Goal: Task Accomplishment & Management: Use online tool/utility

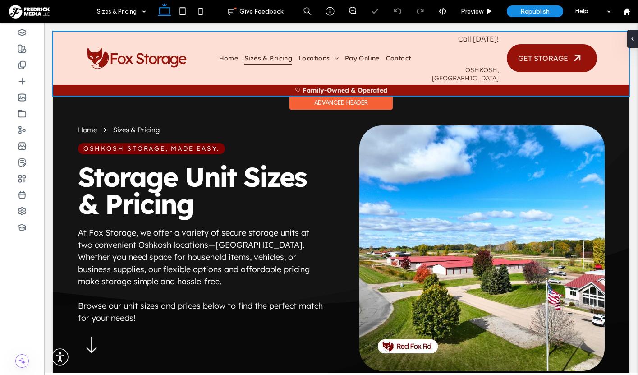
click at [464, 53] on div at bounding box center [341, 64] width 576 height 64
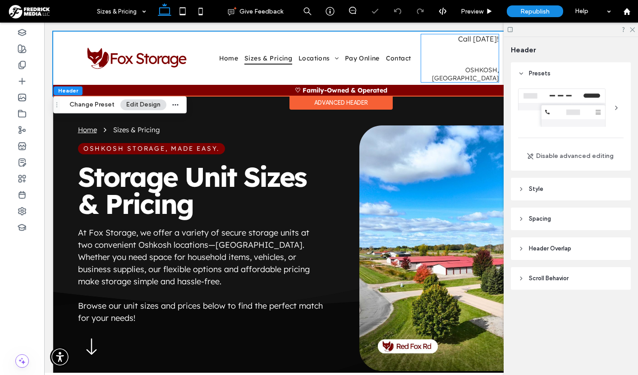
click at [464, 53] on link "[PHONE_NUMBER]" at bounding box center [460, 54] width 77 height 23
click at [464, 53] on div "Call [DATE]! [PHONE_NUMBER] [GEOGRAPHIC_DATA], [GEOGRAPHIC_DATA]" at bounding box center [459, 58] width 77 height 48
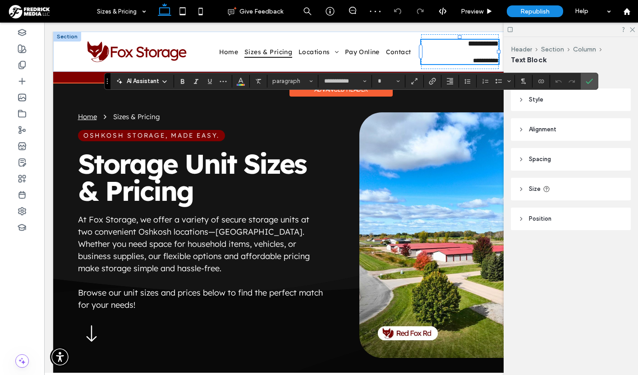
type input "**********"
click at [462, 51] on link "**********" at bounding box center [473, 52] width 51 height 9
type input "**"
click at [462, 51] on link "**********" at bounding box center [473, 52] width 51 height 9
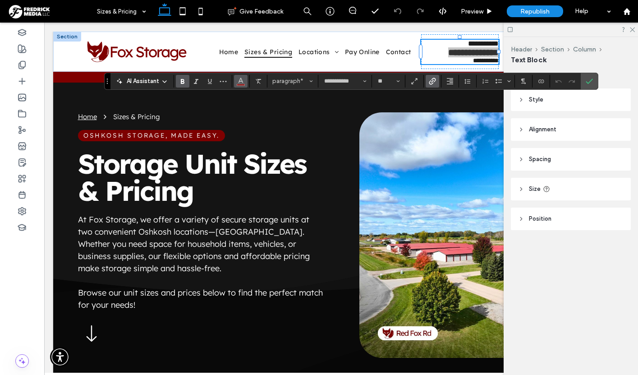
click at [240, 82] on icon "Color" at bounding box center [240, 80] width 7 height 7
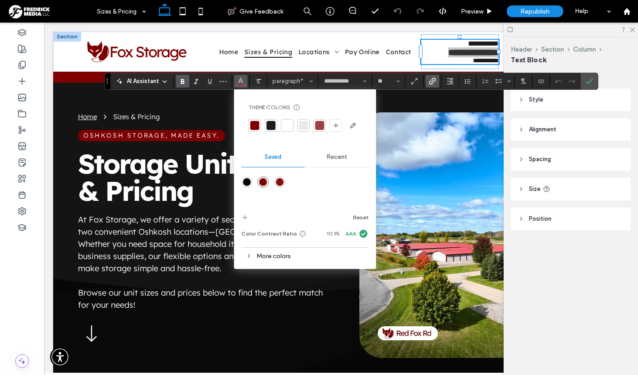
click at [254, 124] on div at bounding box center [254, 125] width 9 height 9
click at [290, 126] on div at bounding box center [288, 125] width 9 height 9
click at [252, 127] on div at bounding box center [254, 125] width 9 height 9
click at [255, 124] on div at bounding box center [254, 125] width 9 height 9
click at [592, 78] on icon "Confirm" at bounding box center [589, 81] width 7 height 7
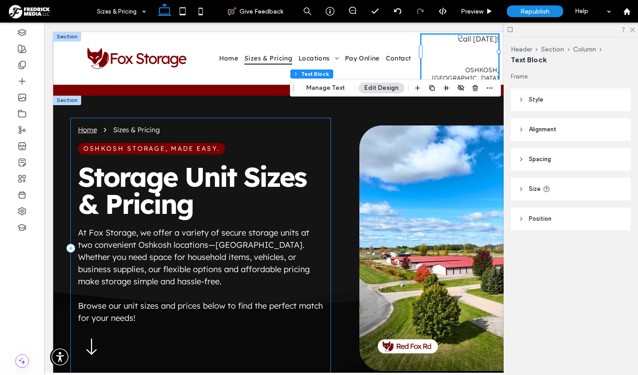
click at [253, 118] on div "Home Sizes & Pricing Oshkosh Storage, Made Easy. Storage Unit Sizes & Pricing A…" at bounding box center [201, 248] width 260 height 260
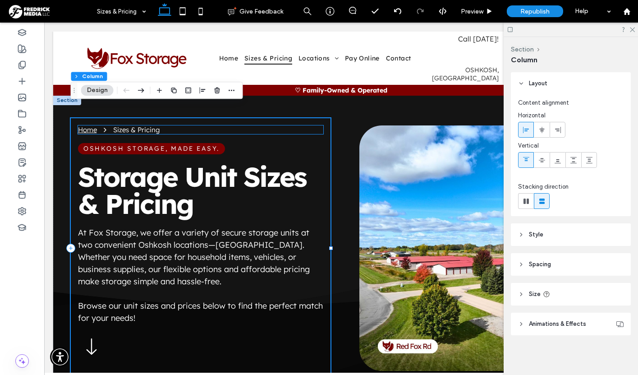
click at [254, 125] on nav "Home Sizes & Pricing" at bounding box center [200, 129] width 245 height 9
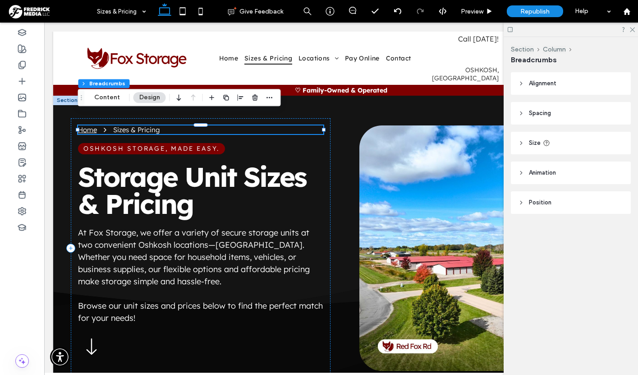
click at [254, 125] on nav "Home Sizes & Pricing" at bounding box center [200, 129] width 245 height 9
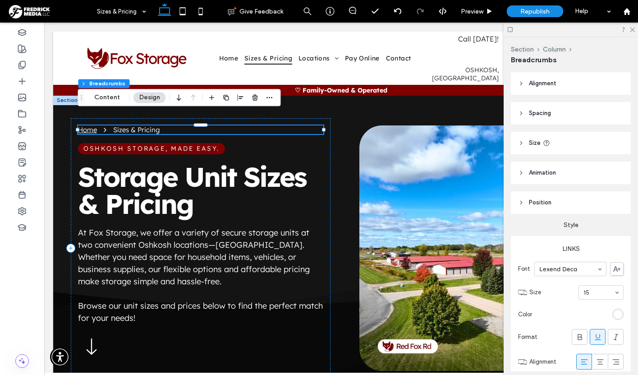
click at [247, 125] on nav "Home Sizes & Pricing" at bounding box center [200, 129] width 245 height 9
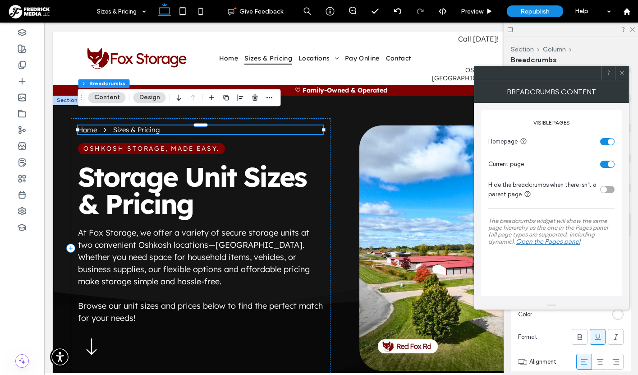
click at [247, 125] on nav "Home Sizes & Pricing" at bounding box center [200, 129] width 245 height 9
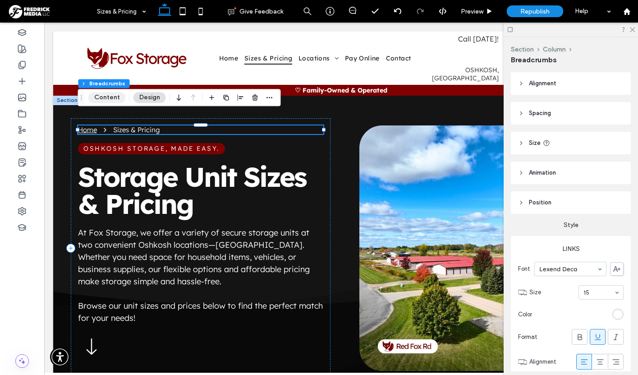
click at [104, 98] on button "Content" at bounding box center [106, 97] width 37 height 11
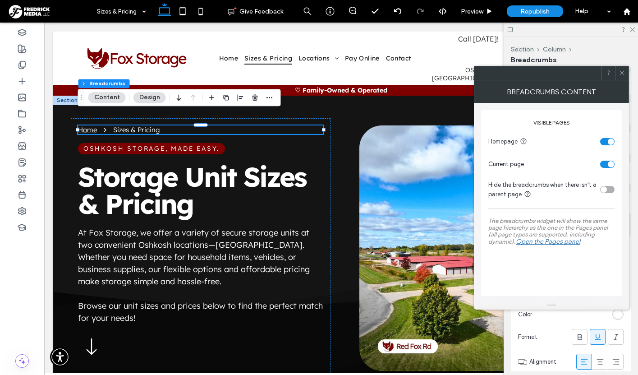
click at [620, 72] on icon at bounding box center [622, 72] width 7 height 7
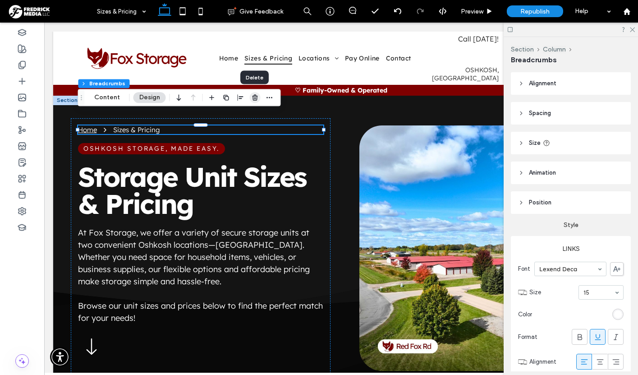
click at [253, 97] on use "button" at bounding box center [254, 98] width 5 height 6
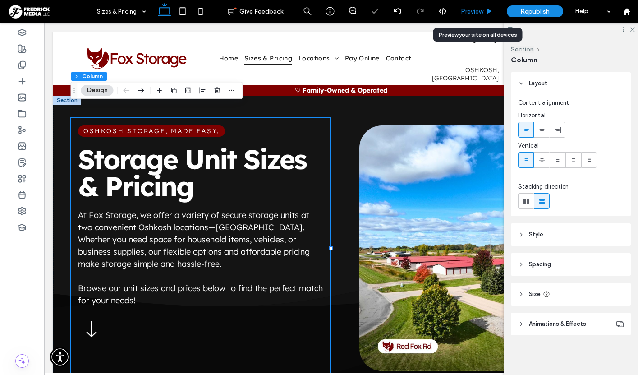
click at [471, 11] on span "Preview" at bounding box center [472, 12] width 23 height 8
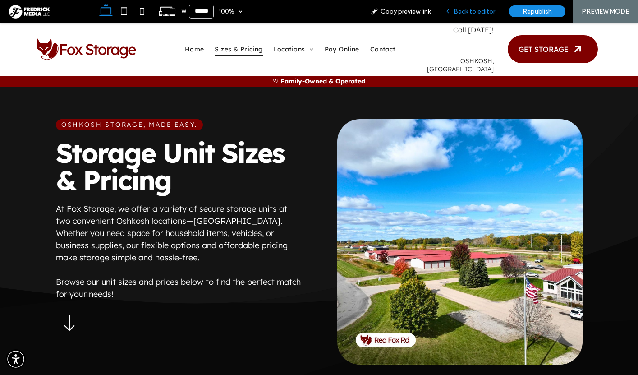
drag, startPoint x: 469, startPoint y: 11, endPoint x: 404, endPoint y: 14, distance: 64.6
click at [469, 11] on span "Back to editor" at bounding box center [474, 12] width 41 height 8
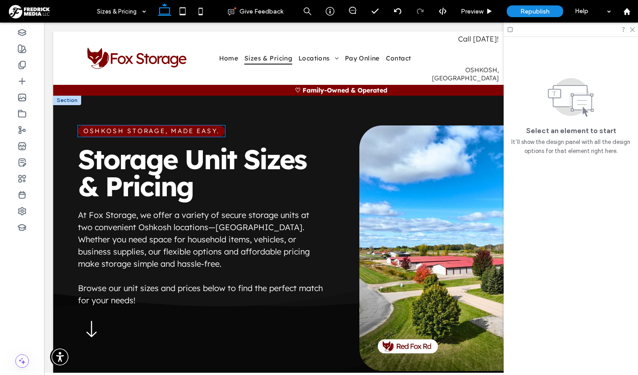
click at [161, 127] on span "Oshkosh Storage, Made Easy." at bounding box center [151, 131] width 136 height 8
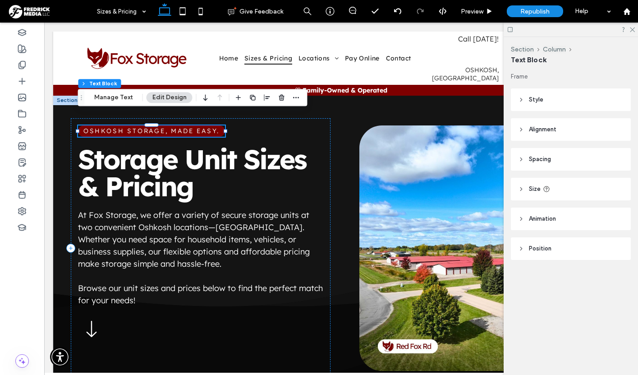
type input "**"
click at [278, 118] on div "Oshkosh Storage, Made Easy. Storage Unit Sizes & Pricing At [GEOGRAPHIC_DATA], …" at bounding box center [201, 248] width 260 height 260
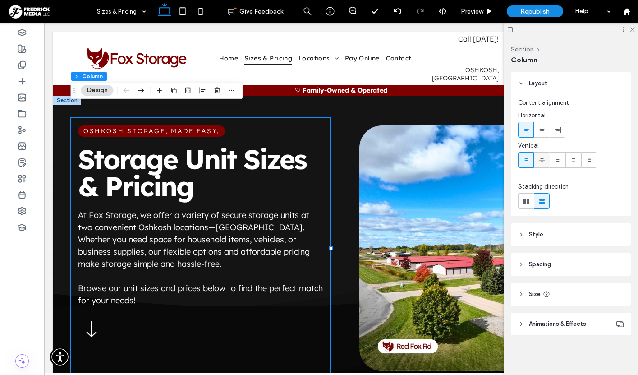
click at [542, 157] on icon at bounding box center [541, 159] width 7 height 7
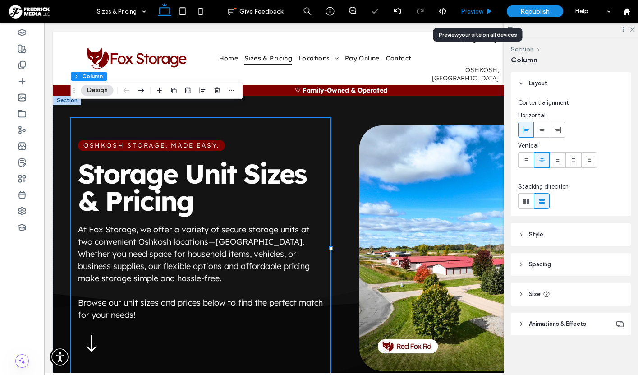
click at [475, 13] on span "Preview" at bounding box center [472, 12] width 23 height 8
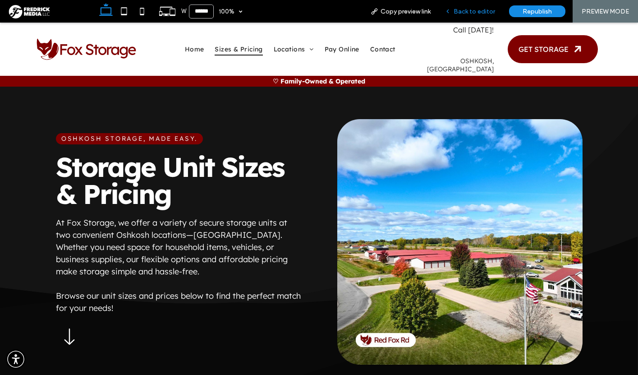
click at [469, 10] on span "Back to editor" at bounding box center [474, 12] width 41 height 8
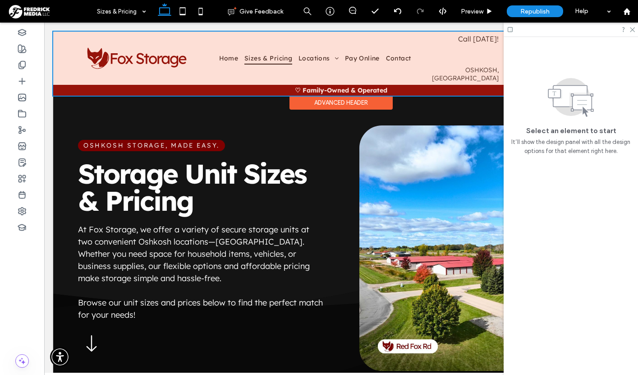
click at [464, 51] on div at bounding box center [341, 64] width 576 height 64
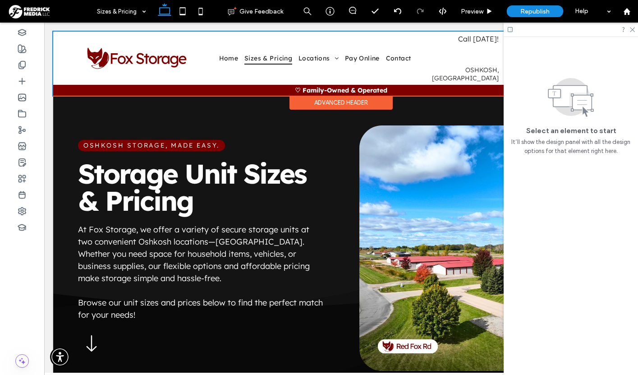
click at [464, 51] on link "[PHONE_NUMBER]" at bounding box center [460, 54] width 77 height 23
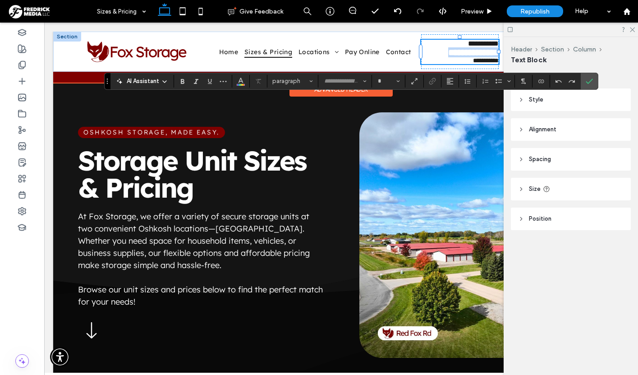
type input "**********"
type input "**"
click at [464, 51] on link "**********" at bounding box center [473, 52] width 51 height 9
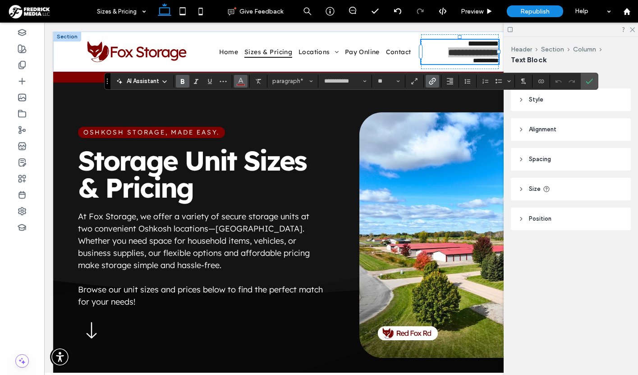
click at [240, 80] on icon "Color" at bounding box center [240, 80] width 7 height 7
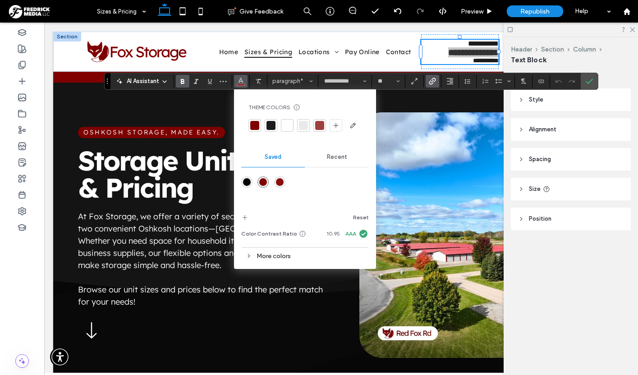
click at [322, 128] on div at bounding box center [319, 125] width 9 height 9
click at [255, 128] on div at bounding box center [254, 125] width 9 height 9
click at [587, 83] on use "Confirm" at bounding box center [589, 80] width 7 height 5
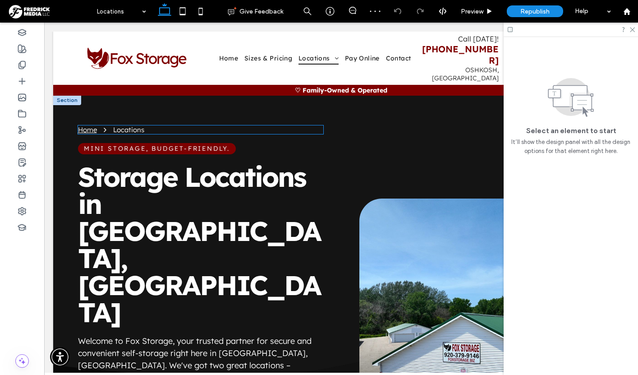
click at [154, 125] on nav "Home Locations" at bounding box center [200, 129] width 245 height 9
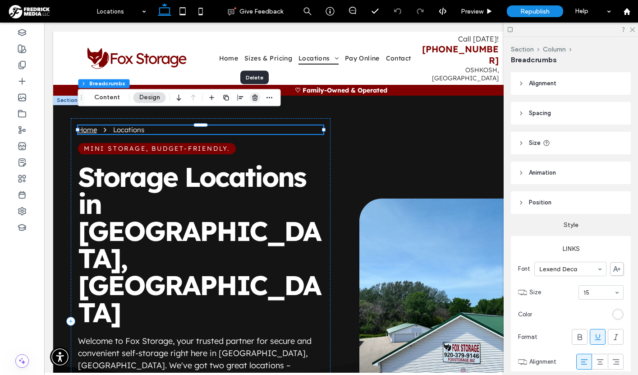
click at [255, 99] on icon "button" at bounding box center [255, 97] width 7 height 7
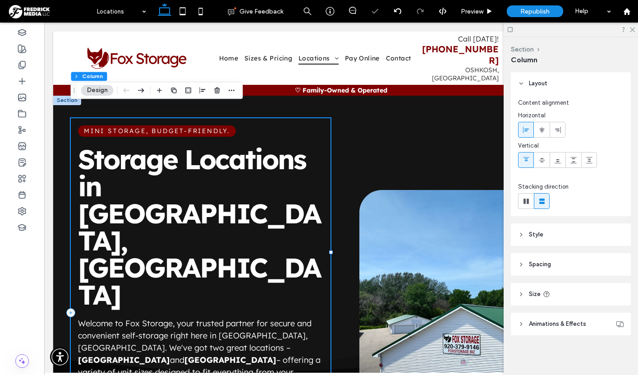
click at [315, 118] on div "Mini Storage, Budget-Friendly. Storage Locations in [GEOGRAPHIC_DATA], [GEOGRAP…" at bounding box center [201, 312] width 260 height 388
click at [544, 161] on icon at bounding box center [541, 159] width 7 height 7
click at [326, 182] on div "Mini Storage, Budget-Friendly. Storage Locations in [GEOGRAPHIC_DATA], [GEOGRAP…" at bounding box center [201, 312] width 260 height 388
click at [342, 183] on div "Mini Storage, Budget-Friendly. Storage Locations in [GEOGRAPHIC_DATA], [GEOGRAP…" at bounding box center [341, 312] width 541 height 434
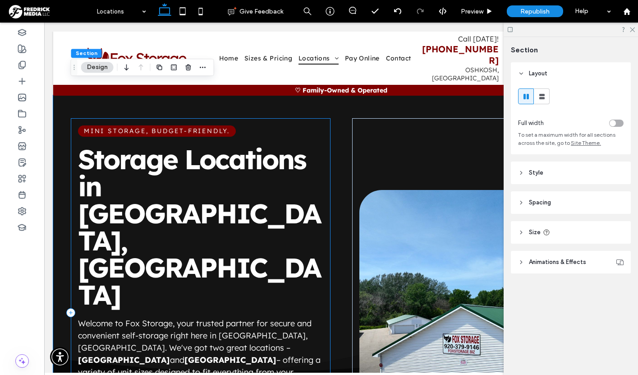
click at [327, 177] on div "Mini Storage, Budget-Friendly. Storage Locations in [GEOGRAPHIC_DATA], [GEOGRAP…" at bounding box center [201, 312] width 260 height 388
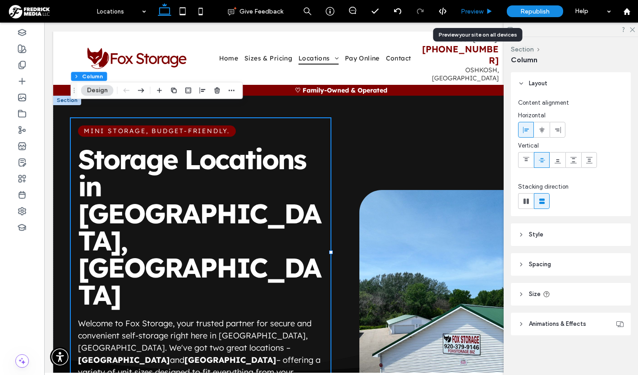
click at [477, 10] on span "Preview" at bounding box center [472, 12] width 23 height 8
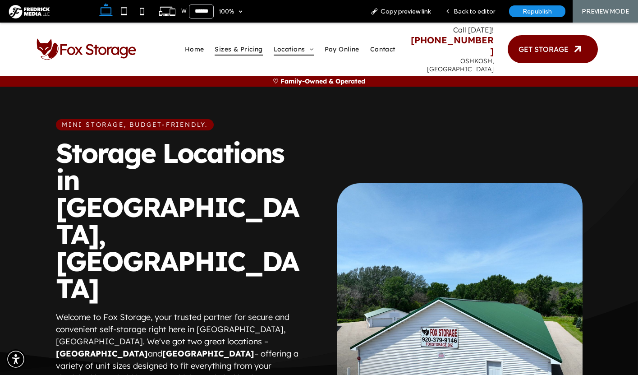
click at [239, 43] on span "Sizes & Pricing" at bounding box center [239, 49] width 48 height 13
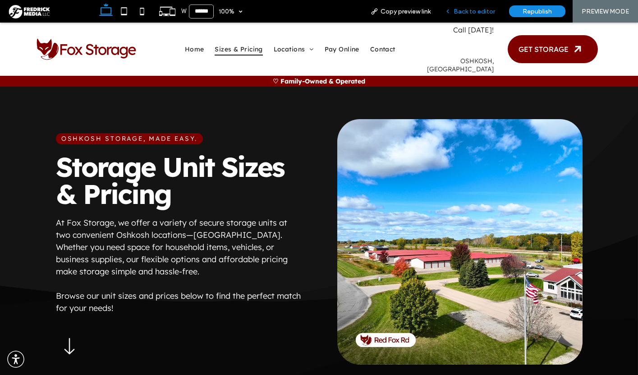
click at [458, 12] on span "Back to editor" at bounding box center [474, 12] width 41 height 8
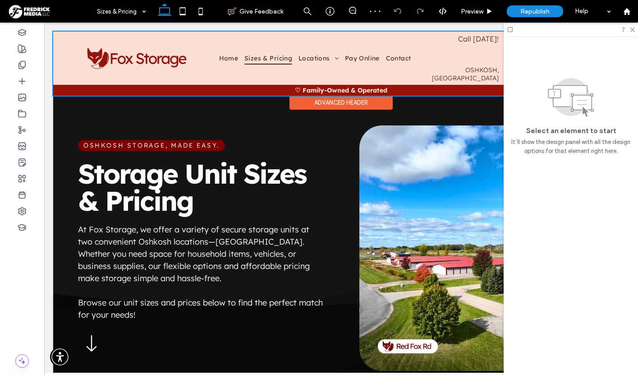
click at [473, 49] on div at bounding box center [341, 64] width 576 height 64
click at [473, 49] on link "[PHONE_NUMBER]" at bounding box center [460, 54] width 77 height 23
click at [473, 49] on div "Call [DATE]! [PHONE_NUMBER] [GEOGRAPHIC_DATA], [GEOGRAPHIC_DATA]" at bounding box center [459, 58] width 77 height 48
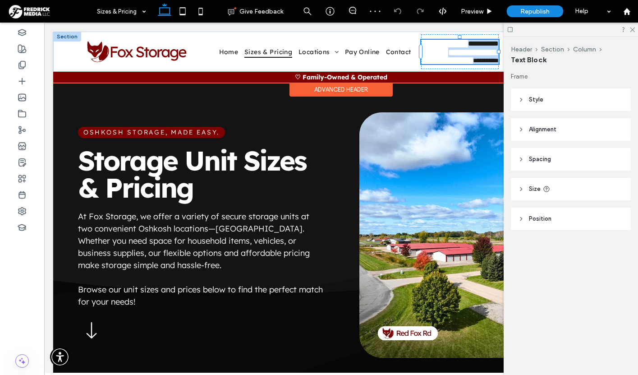
type input "**********"
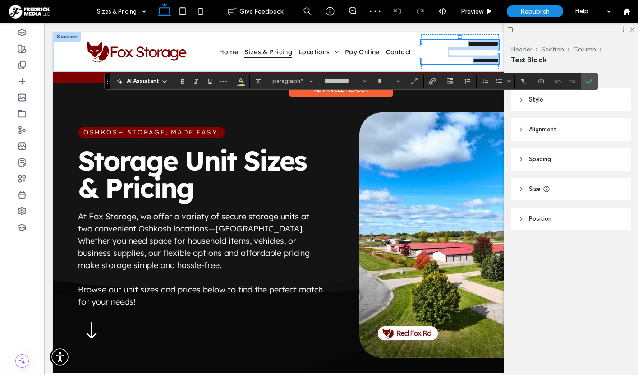
click at [468, 50] on link "**********" at bounding box center [473, 52] width 51 height 9
type input "**"
click at [487, 55] on p "﻿" at bounding box center [459, 52] width 77 height 9
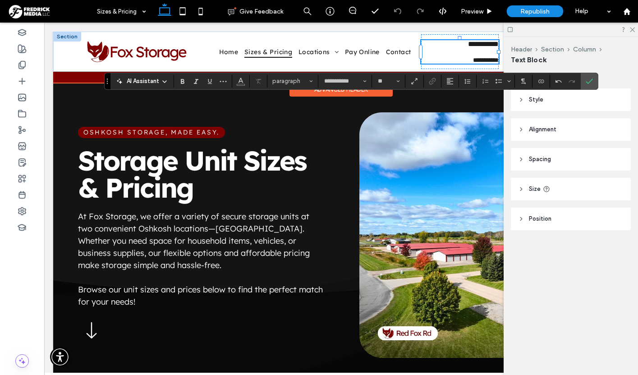
click at [489, 54] on link "**********" at bounding box center [477, 52] width 44 height 8
click at [484, 51] on link "**********" at bounding box center [477, 52] width 44 height 8
click at [241, 81] on use "Color" at bounding box center [240, 80] width 5 height 5
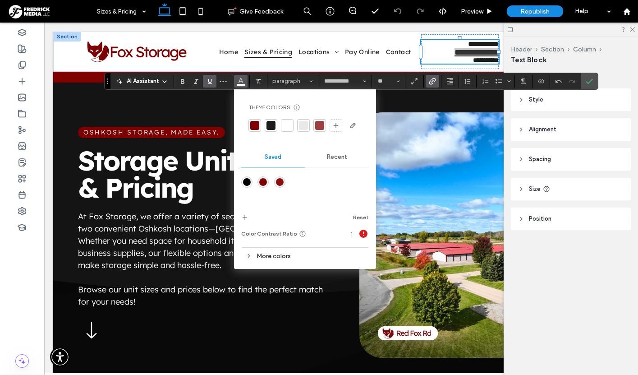
click at [255, 124] on div at bounding box center [254, 125] width 9 height 9
click at [589, 84] on icon "Confirm" at bounding box center [589, 81] width 7 height 7
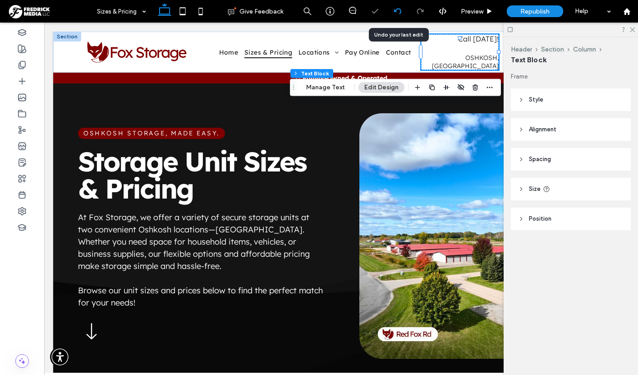
click at [398, 10] on icon at bounding box center [397, 11] width 7 height 7
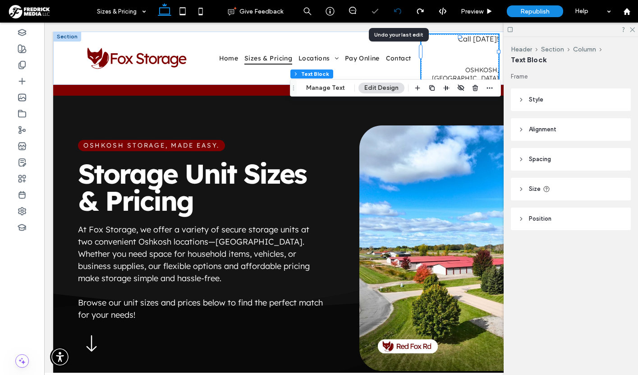
click at [398, 10] on icon at bounding box center [397, 11] width 7 height 7
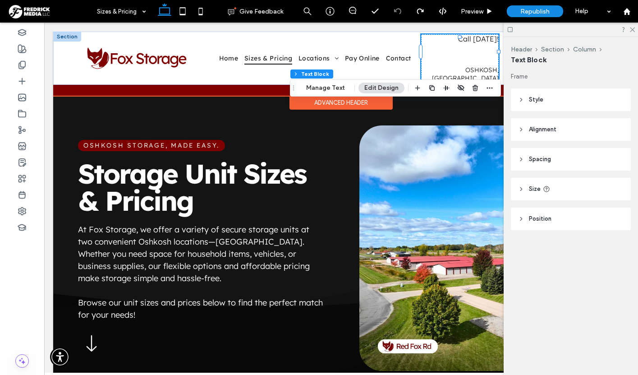
click at [469, 57] on link "[PHONE_NUMBER]" at bounding box center [460, 54] width 77 height 23
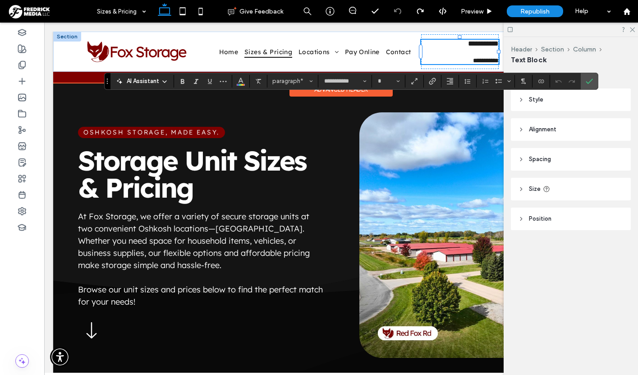
click at [465, 51] on link "**********" at bounding box center [473, 52] width 51 height 9
type input "**"
click at [465, 51] on link "**********" at bounding box center [473, 52] width 51 height 9
click at [543, 104] on header "Style" at bounding box center [571, 99] width 120 height 23
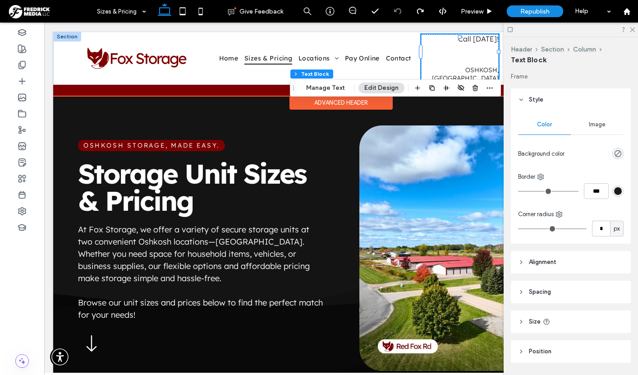
click at [480, 52] on link "[PHONE_NUMBER]" at bounding box center [460, 54] width 77 height 23
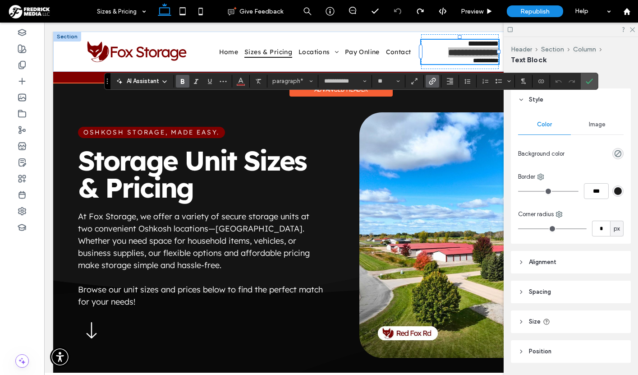
click at [430, 80] on icon "Link" at bounding box center [432, 81] width 7 height 7
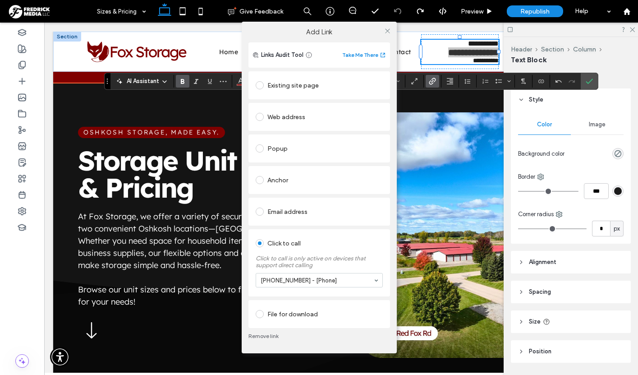
click at [266, 335] on link "Remove link" at bounding box center [319, 335] width 142 height 7
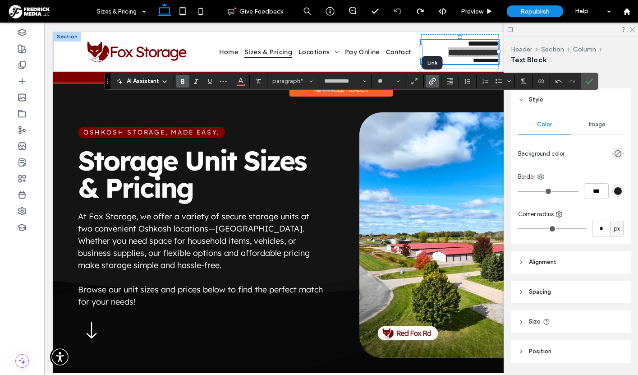
click at [432, 82] on use "Link" at bounding box center [432, 81] width 7 height 7
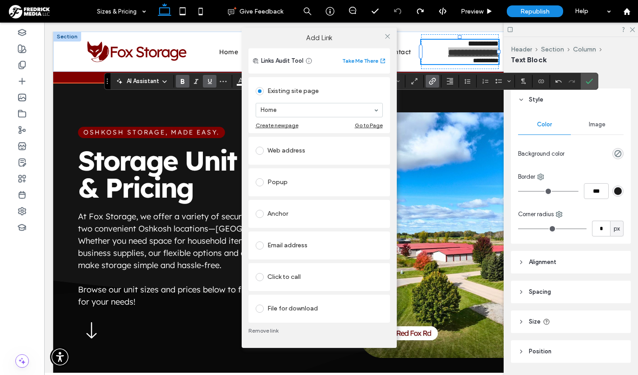
click at [276, 271] on div "Click to call" at bounding box center [319, 277] width 127 height 14
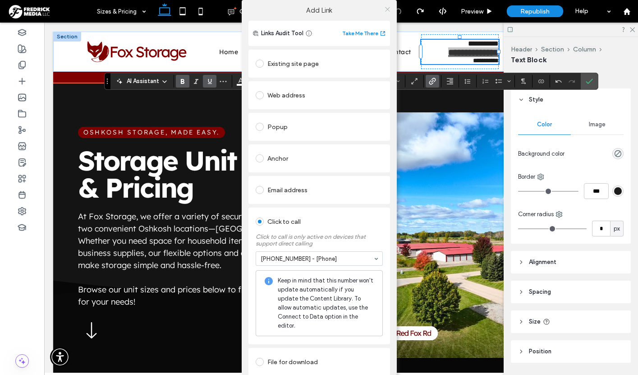
click at [386, 9] on icon at bounding box center [387, 9] width 7 height 7
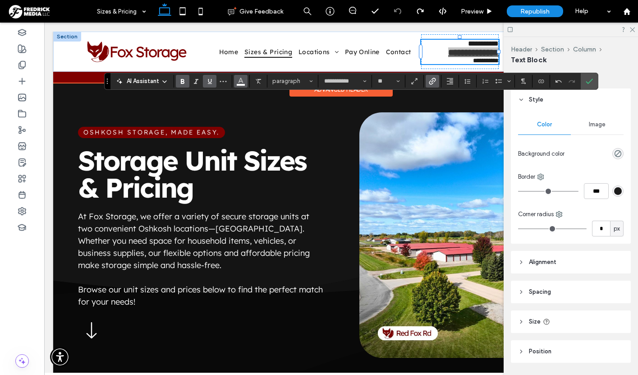
click at [245, 80] on button "Color" at bounding box center [241, 81] width 14 height 13
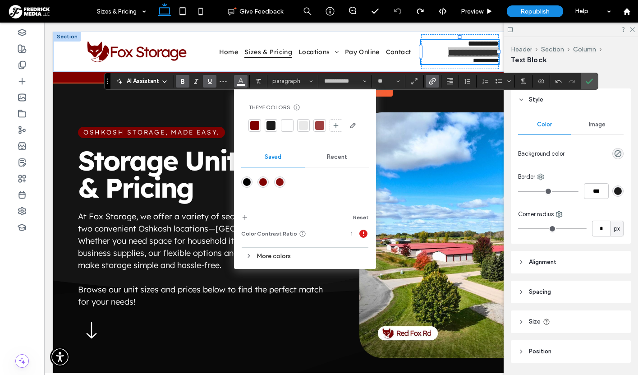
click at [252, 124] on div at bounding box center [254, 125] width 9 height 9
click at [208, 84] on icon "Underline" at bounding box center [209, 81] width 7 height 7
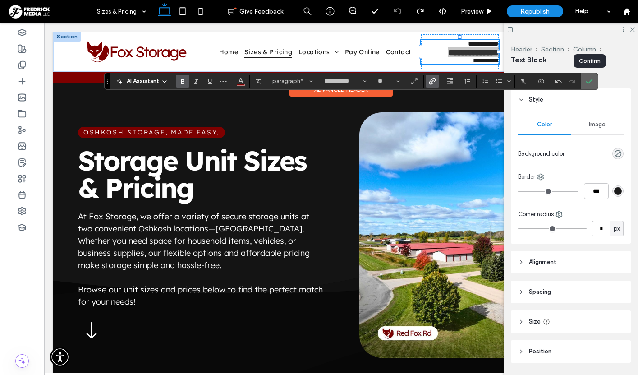
click at [588, 81] on icon "Confirm" at bounding box center [589, 81] width 7 height 7
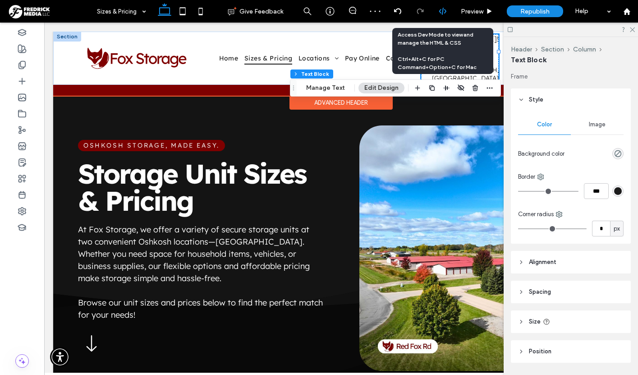
click at [440, 14] on icon at bounding box center [443, 11] width 8 height 8
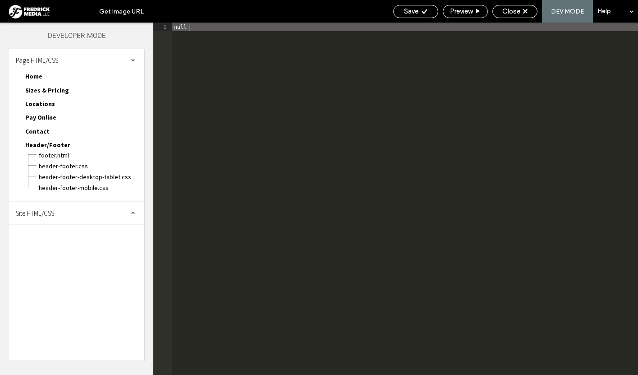
click at [60, 88] on span "Sizes & Pricing" at bounding box center [47, 90] width 44 height 8
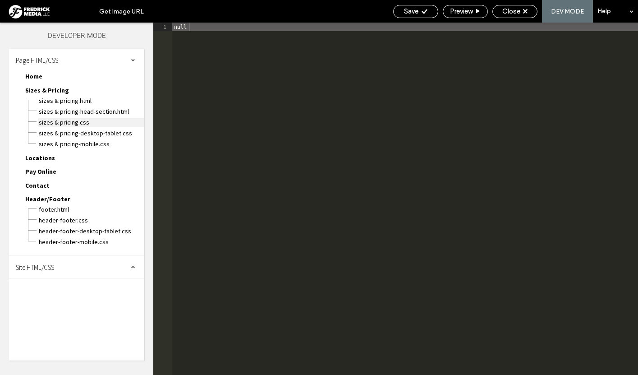
click at [76, 121] on span "Sizes & Pricing.css" at bounding box center [91, 122] width 106 height 9
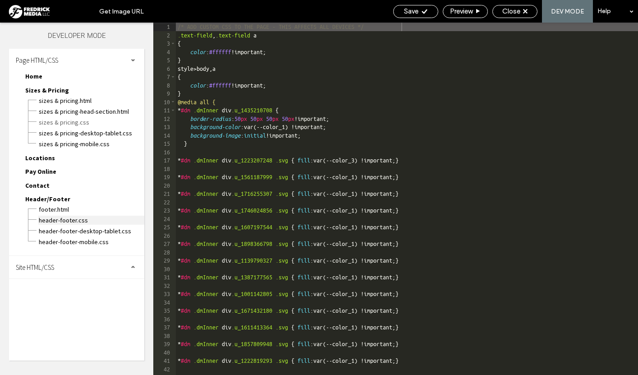
click at [68, 221] on span "header-footer.css" at bounding box center [91, 220] width 106 height 9
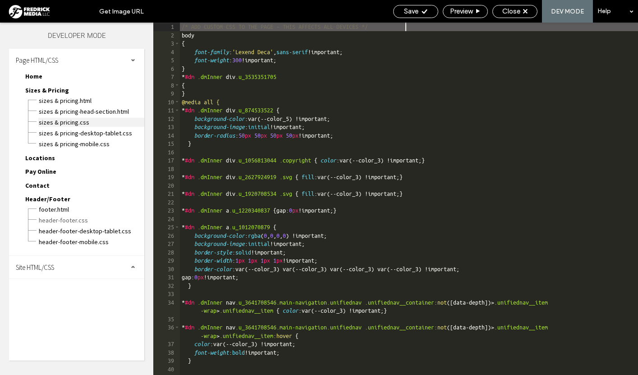
click at [84, 122] on span "Sizes & Pricing.css" at bounding box center [91, 122] width 106 height 9
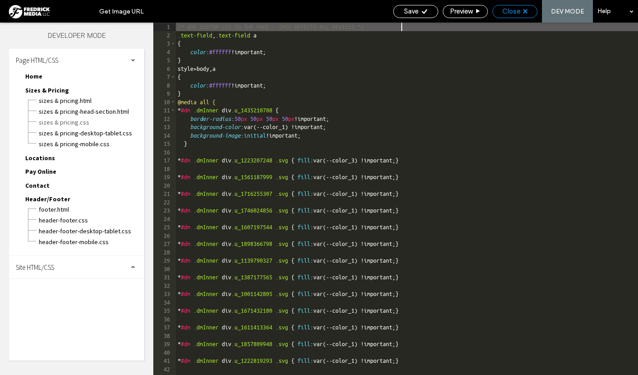
click at [505, 15] on span "Close" at bounding box center [511, 11] width 18 height 8
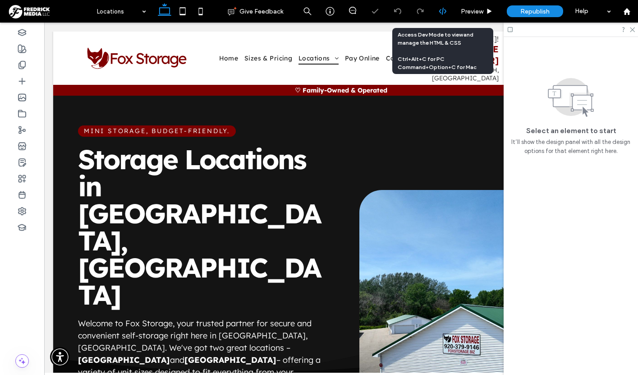
click at [445, 15] on div at bounding box center [443, 11] width 23 height 23
click at [441, 13] on use at bounding box center [442, 11] width 7 height 7
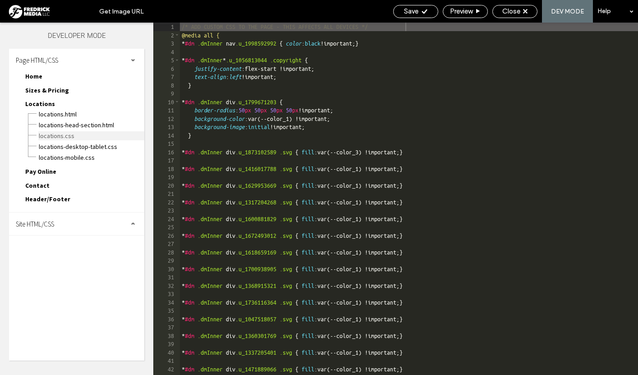
click at [67, 134] on span "Locations.css" at bounding box center [91, 135] width 106 height 9
click at [515, 14] on span "Close" at bounding box center [511, 11] width 18 height 8
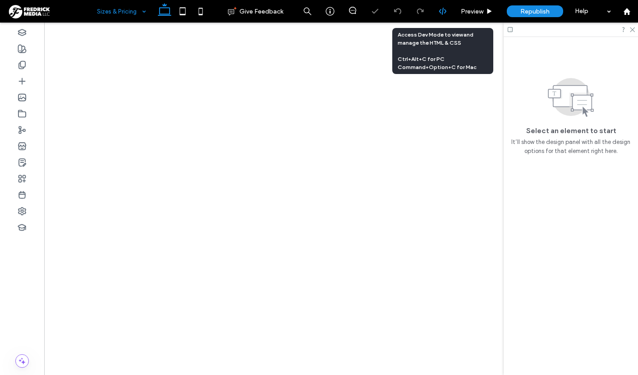
click at [441, 12] on use at bounding box center [442, 11] width 7 height 7
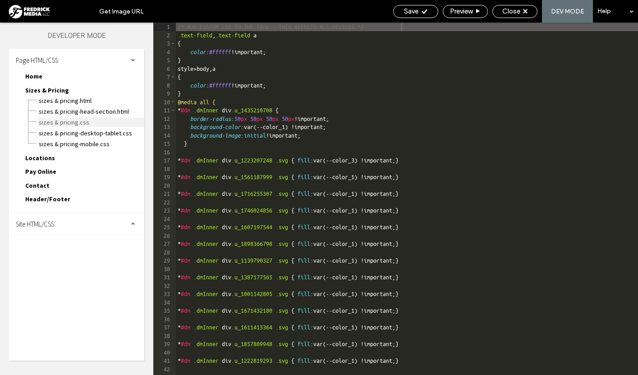
click at [74, 124] on span "Sizes & Pricing.css" at bounding box center [91, 122] width 106 height 9
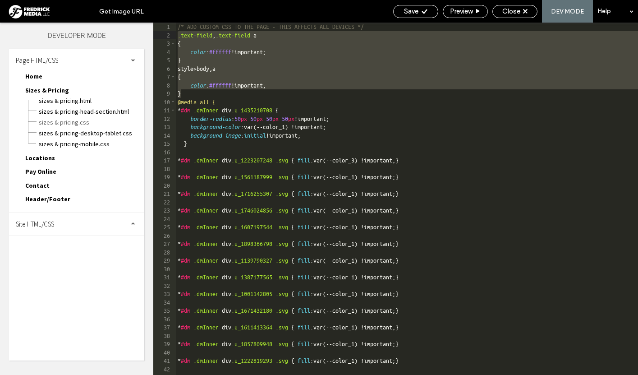
drag, startPoint x: 184, startPoint y: 95, endPoint x: 173, endPoint y: 34, distance: 62.4
click at [173, 34] on div "** 1 2 3 4 5 6 7 8 9 10 11 12 13 14 15 16 17 18 19 20 21 22 23 24 25 26 27 28 2…" at bounding box center [395, 199] width 485 height 352
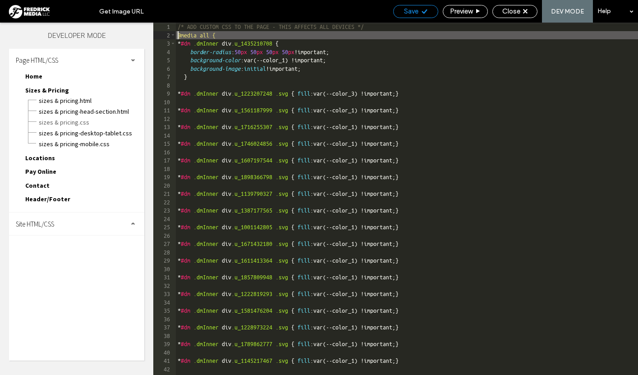
click at [413, 10] on span "Save" at bounding box center [411, 11] width 14 height 8
click at [507, 13] on span "Close" at bounding box center [511, 11] width 18 height 8
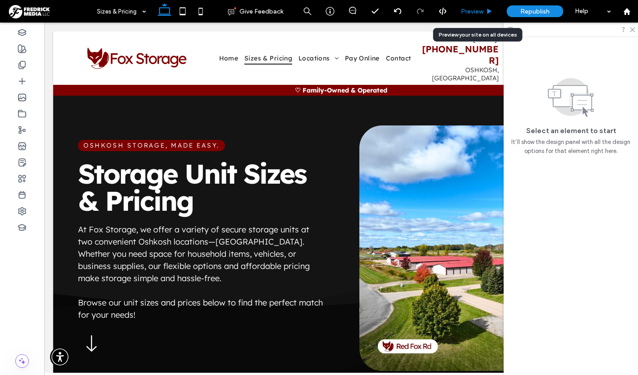
click at [469, 8] on span "Preview" at bounding box center [472, 12] width 23 height 8
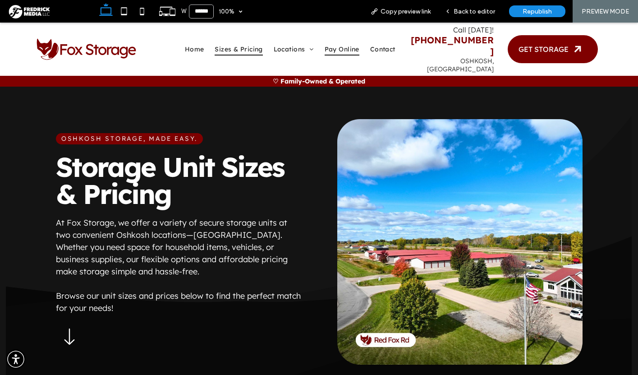
click at [339, 43] on span "Pay Online" at bounding box center [342, 49] width 35 height 13
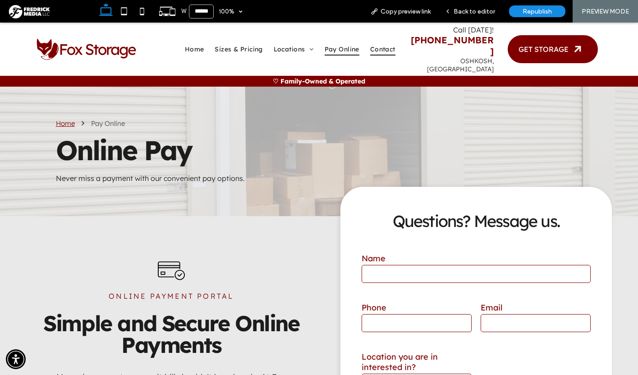
click at [383, 43] on span "Contact" at bounding box center [382, 49] width 25 height 13
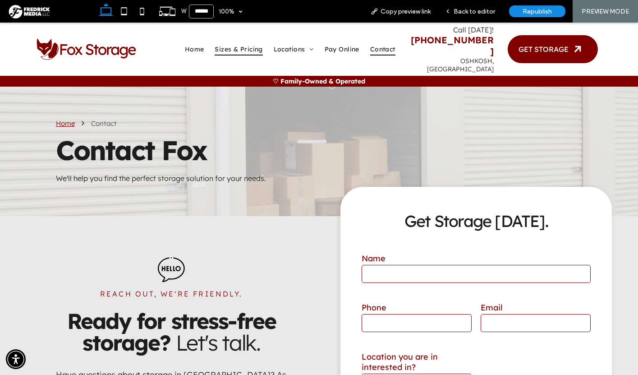
click at [235, 43] on span "Sizes & Pricing" at bounding box center [239, 49] width 48 height 13
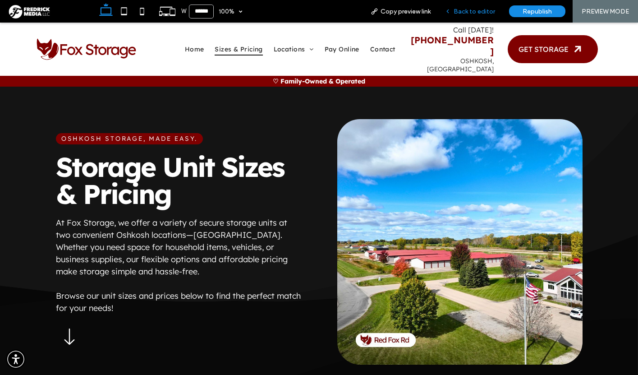
click at [476, 11] on span "Back to editor" at bounding box center [474, 12] width 41 height 8
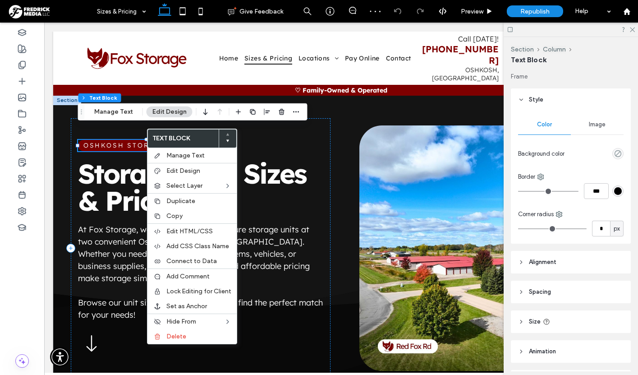
type input "**"
click at [286, 134] on div "Oshkosh Storage, Made Easy. Storage Unit Sizes & Pricing At [GEOGRAPHIC_DATA], …" at bounding box center [201, 248] width 260 height 260
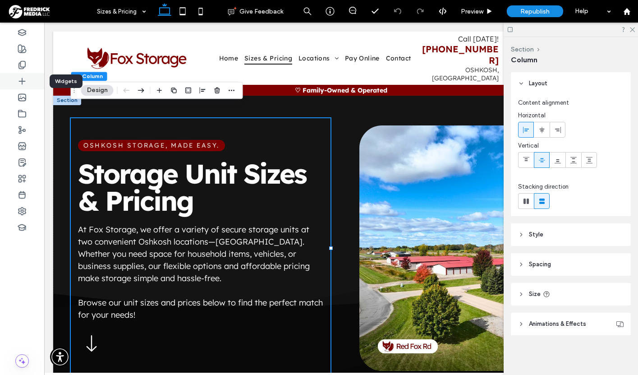
click at [24, 83] on icon at bounding box center [22, 81] width 9 height 9
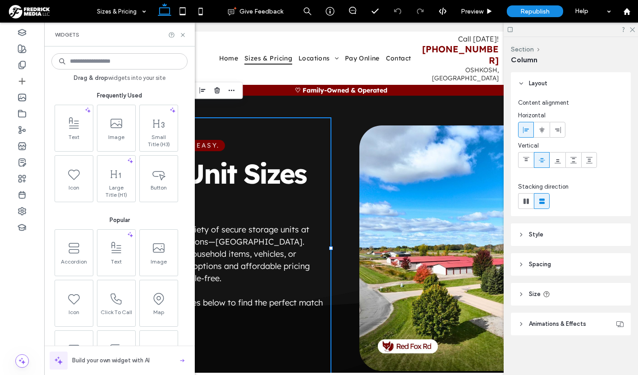
click at [99, 59] on input at bounding box center [119, 61] width 136 height 16
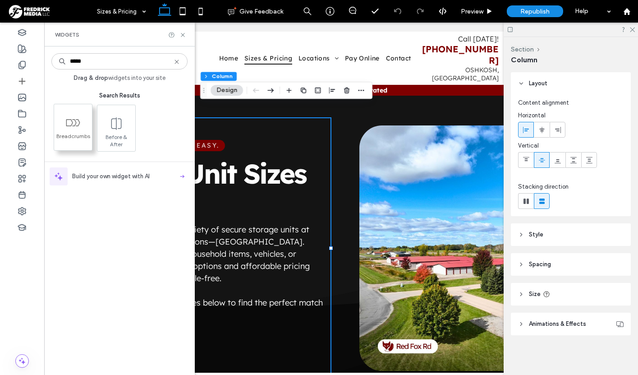
type input "*****"
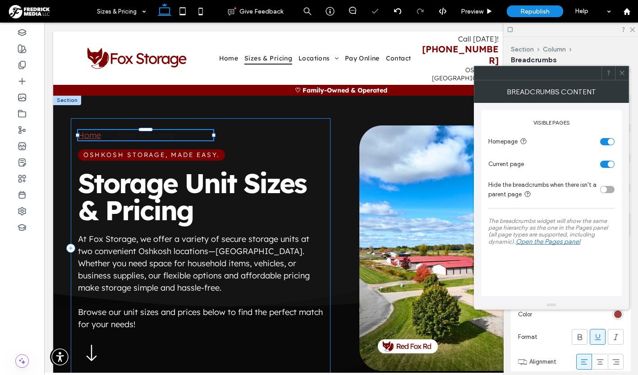
type input "**"
type input "****"
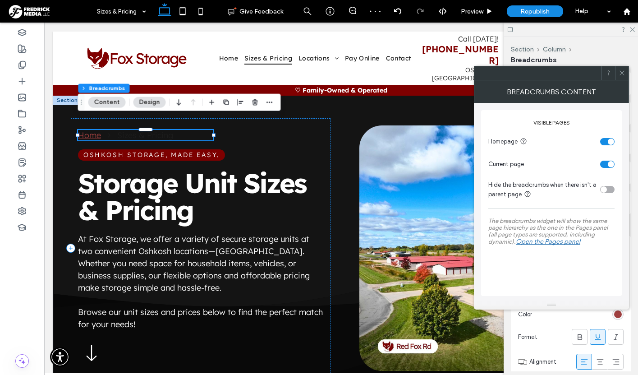
click at [184, 130] on nav "Home Sizes & Pricing" at bounding box center [145, 135] width 135 height 10
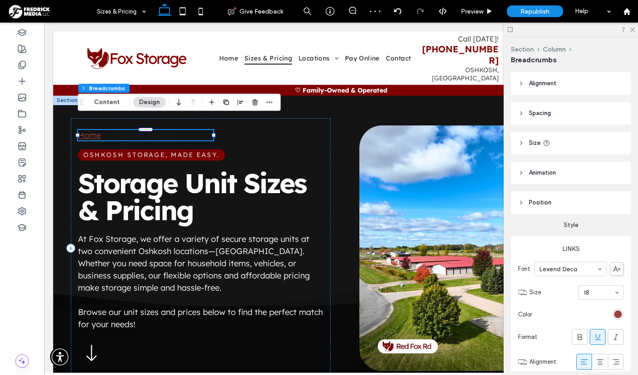
click at [184, 130] on nav "Home Sizes & Pricing" at bounding box center [145, 135] width 135 height 10
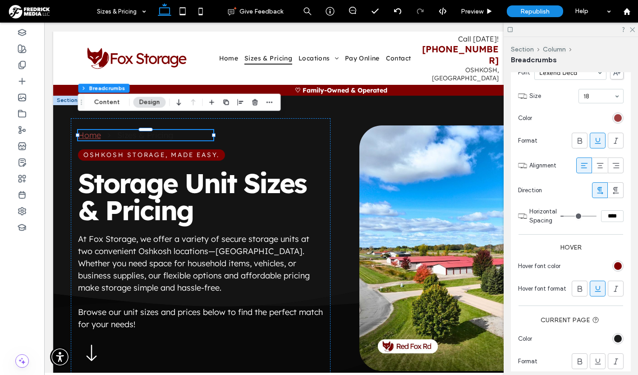
scroll to position [239, 0]
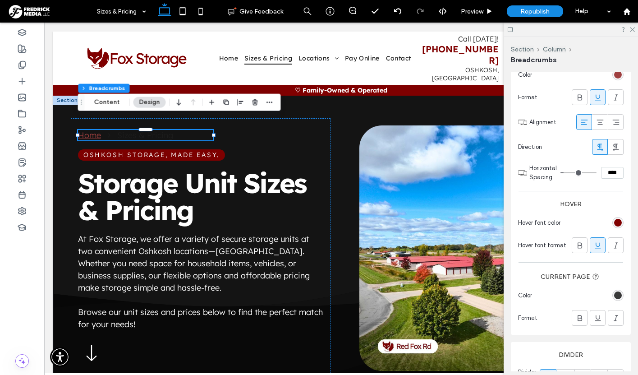
click at [617, 294] on div "rgb(28, 28, 28)" at bounding box center [618, 295] width 8 height 8
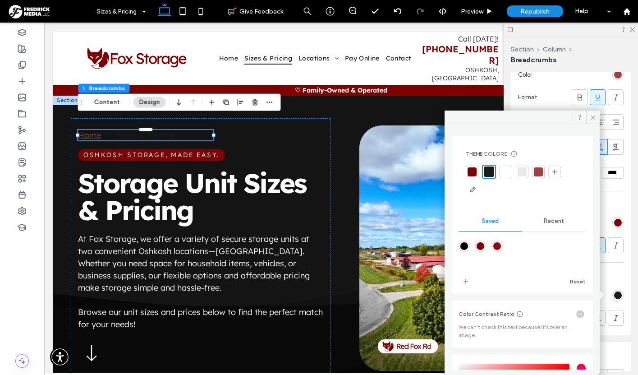
click at [505, 174] on div at bounding box center [505, 171] width 9 height 9
click at [592, 119] on icon at bounding box center [593, 117] width 7 height 7
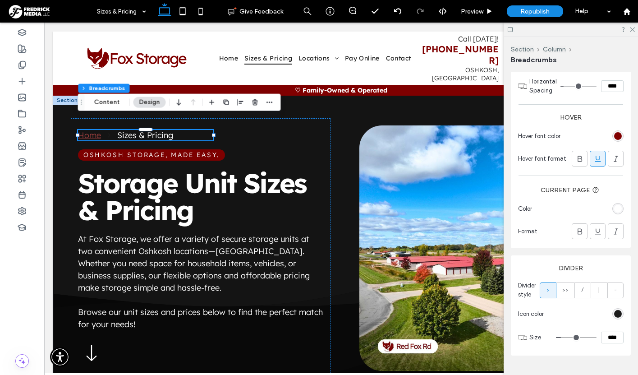
scroll to position [327, 0]
click at [618, 311] on div "rgb(28, 28, 28)" at bounding box center [618, 313] width 8 height 8
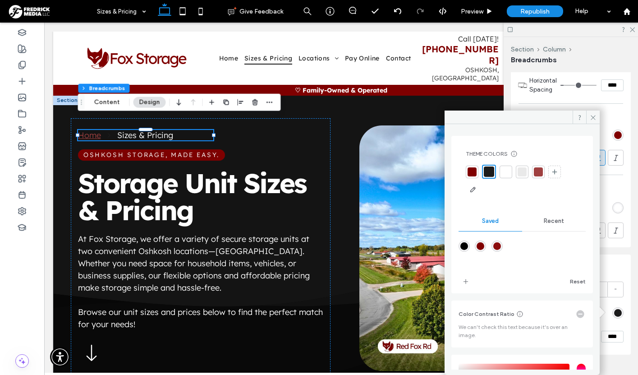
click at [506, 171] on div at bounding box center [505, 171] width 9 height 9
click at [591, 117] on icon at bounding box center [593, 117] width 7 height 7
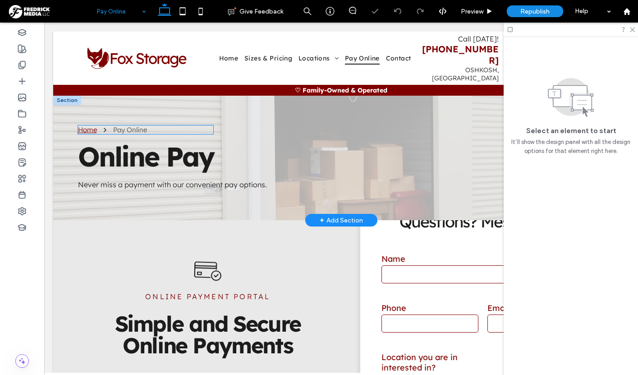
click at [170, 125] on nav "Home Pay Online" at bounding box center [145, 129] width 135 height 9
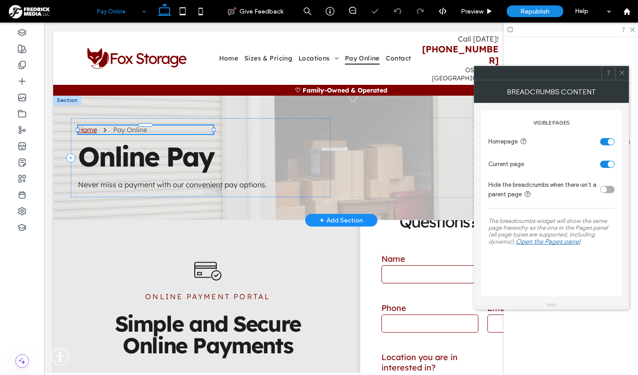
click at [170, 125] on nav "Home Pay Online" at bounding box center [145, 129] width 135 height 9
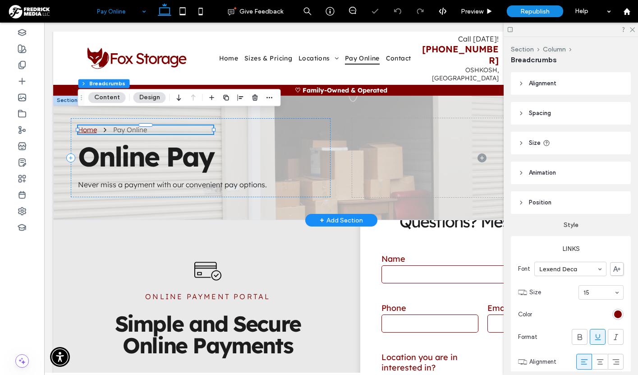
type input "**"
type input "****"
click at [170, 125] on nav "Home Pay Online" at bounding box center [145, 129] width 135 height 9
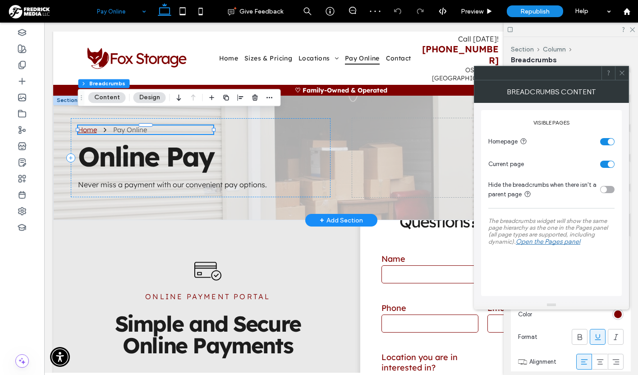
click at [170, 125] on nav "Home Pay Online" at bounding box center [145, 129] width 135 height 9
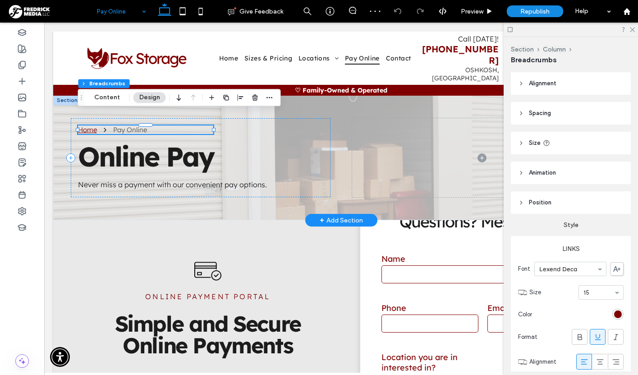
click at [170, 125] on nav "Home Pay Online" at bounding box center [145, 129] width 135 height 9
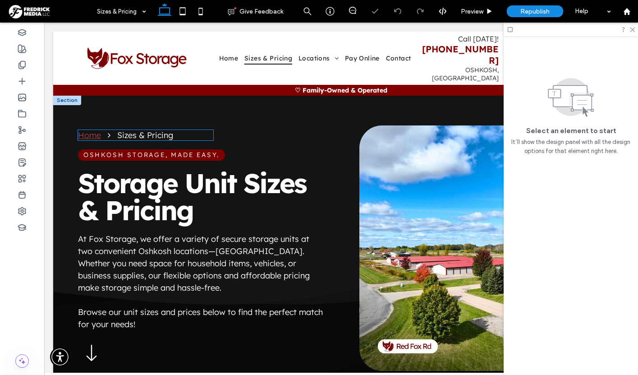
click at [183, 130] on nav "Home Sizes & Pricing" at bounding box center [145, 135] width 135 height 10
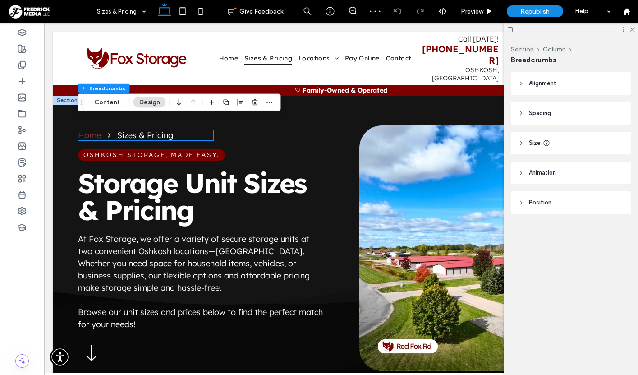
click at [183, 130] on nav "Home Sizes & Pricing" at bounding box center [145, 135] width 135 height 10
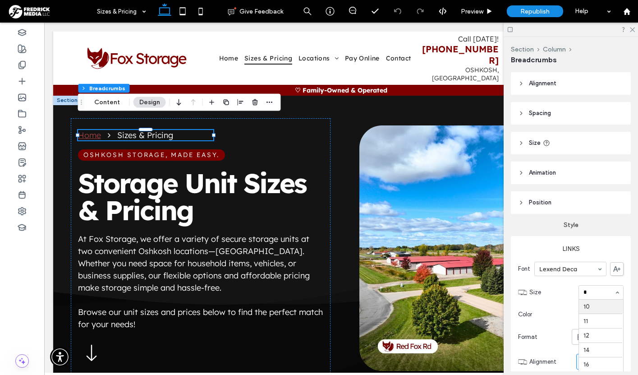
type input "**"
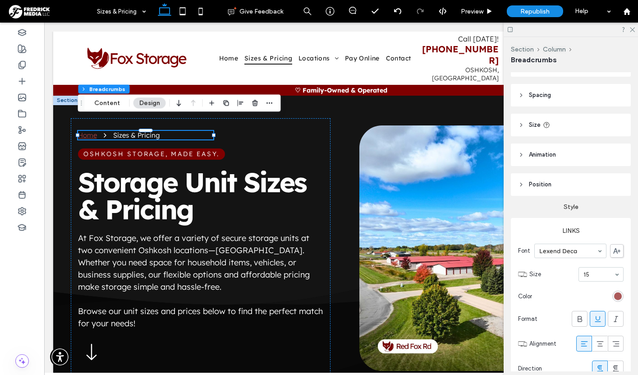
scroll to position [20, 0]
click at [617, 294] on div "rgb(159, 64, 64)" at bounding box center [618, 294] width 8 height 8
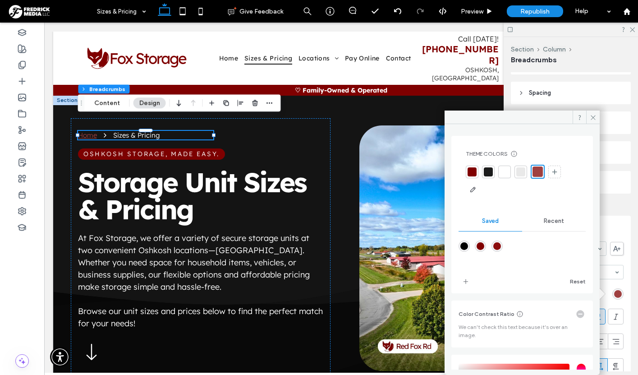
click at [506, 173] on div at bounding box center [504, 171] width 9 height 9
click at [592, 116] on icon at bounding box center [593, 117] width 7 height 7
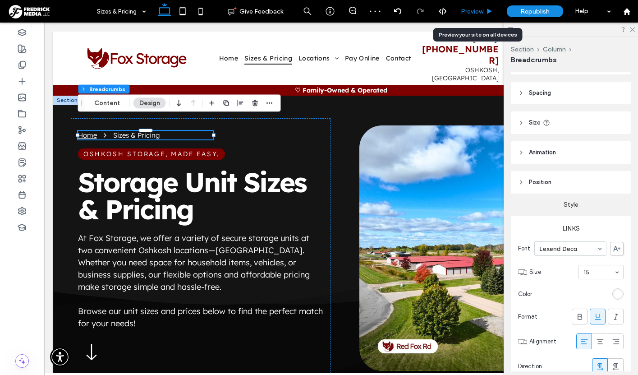
click at [476, 10] on span "Preview" at bounding box center [472, 12] width 23 height 8
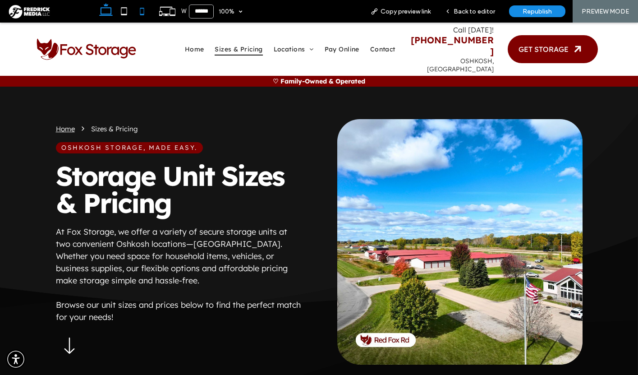
click at [144, 13] on use at bounding box center [142, 11] width 4 height 7
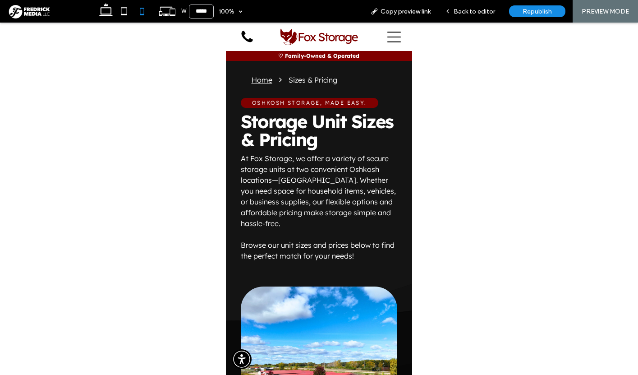
type input "*****"
click at [390, 37] on icon at bounding box center [394, 37] width 14 height 11
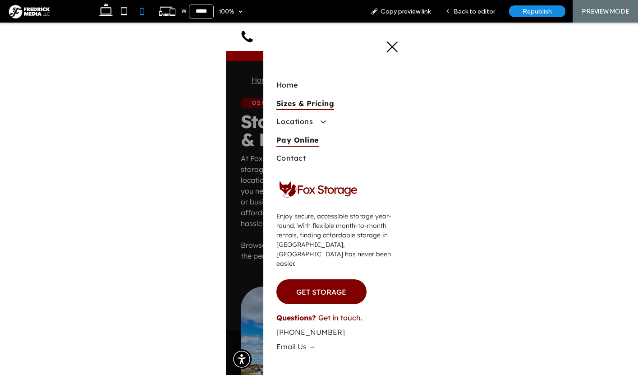
click at [297, 146] on span "Pay Online" at bounding box center [297, 140] width 42 height 14
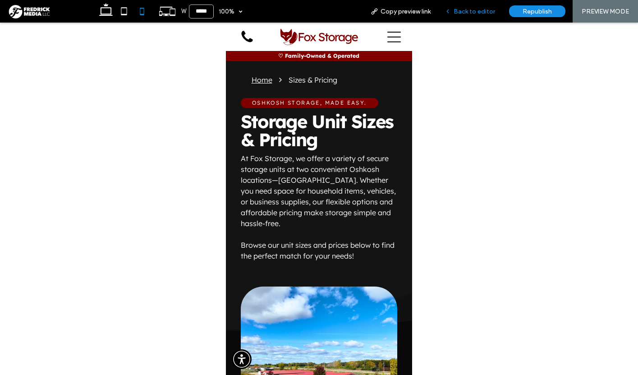
click at [467, 10] on span "Back to editor" at bounding box center [474, 12] width 41 height 8
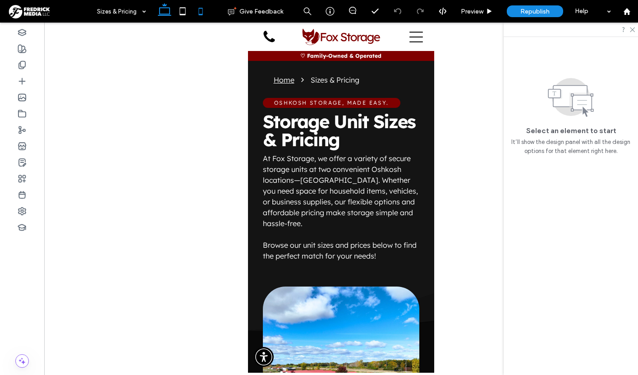
click at [159, 12] on icon at bounding box center [165, 11] width 18 height 18
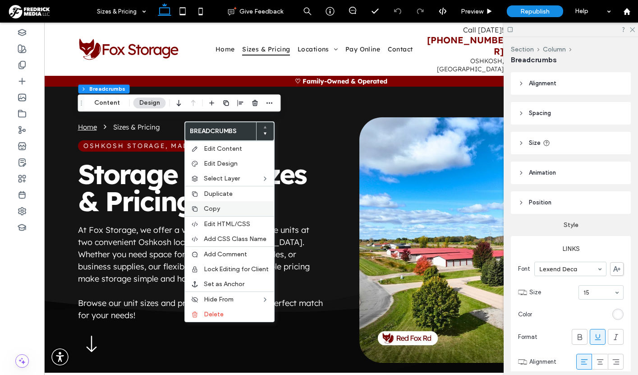
click at [211, 207] on span "Copy" at bounding box center [212, 209] width 16 height 8
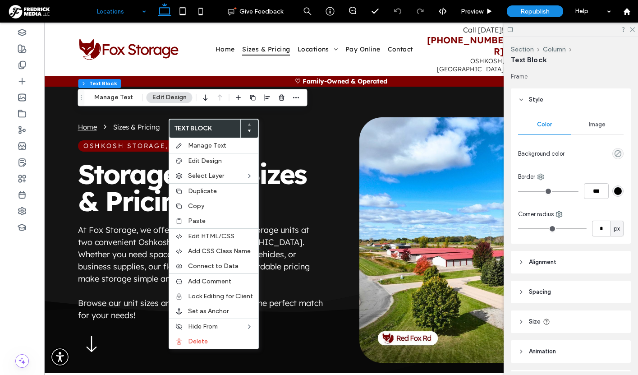
type input "**"
click at [196, 220] on span "Paste" at bounding box center [197, 221] width 18 height 8
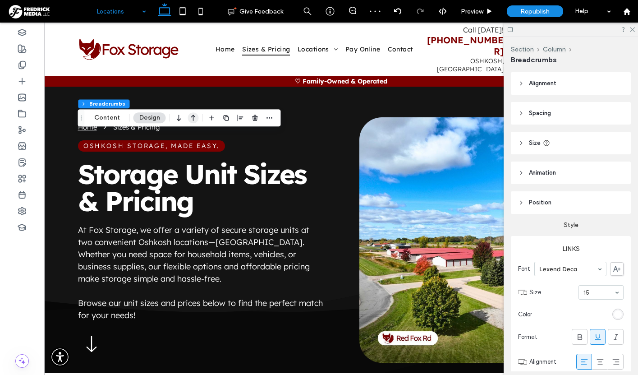
click at [189, 120] on icon "button" at bounding box center [193, 118] width 11 height 16
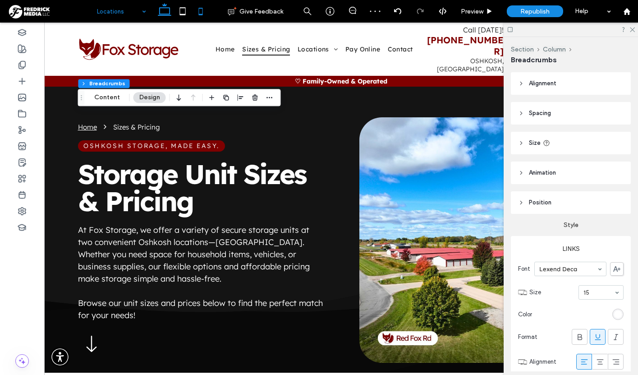
click at [202, 14] on use at bounding box center [201, 11] width 4 height 7
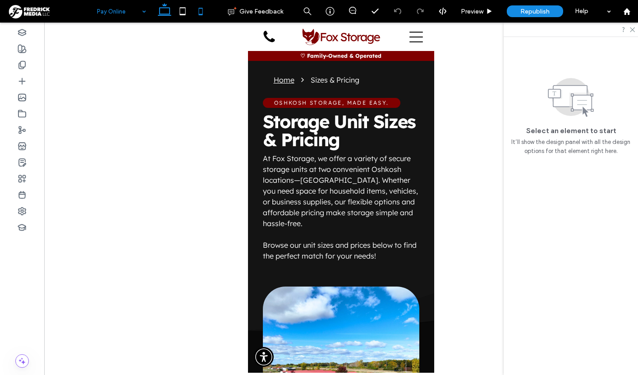
click at [163, 13] on icon at bounding box center [165, 11] width 18 height 18
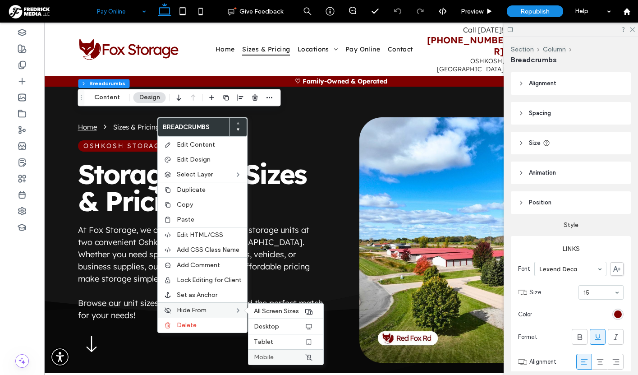
click at [264, 353] on span "Mobile" at bounding box center [264, 357] width 20 height 8
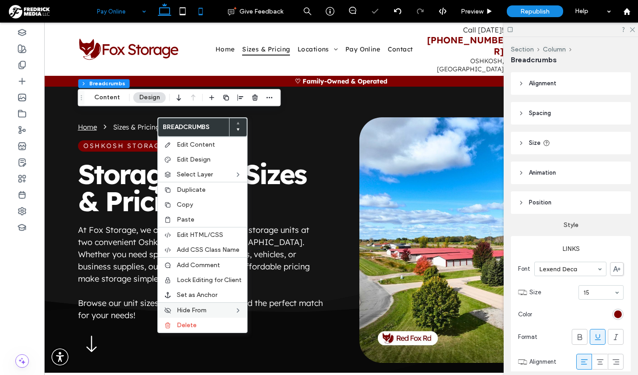
click at [200, 14] on use at bounding box center [201, 11] width 4 height 7
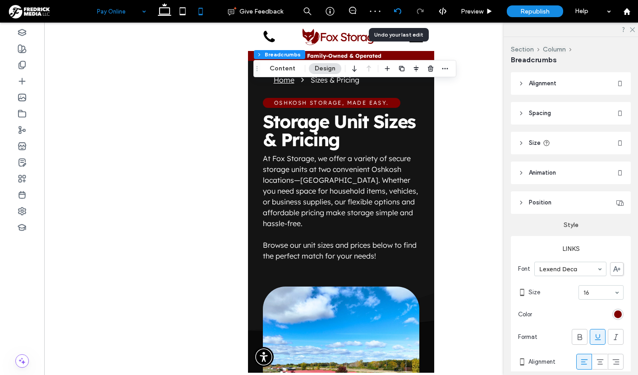
click at [398, 14] on icon at bounding box center [397, 11] width 7 height 7
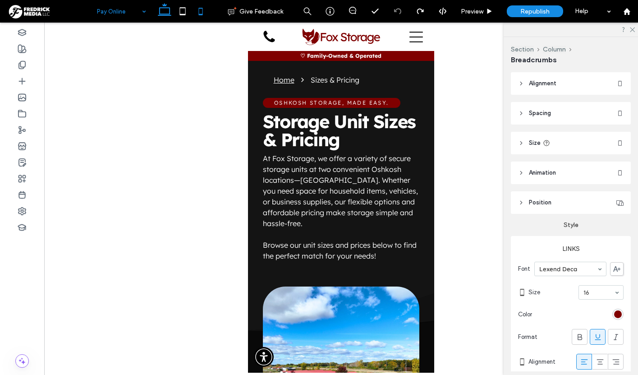
click at [161, 11] on icon at bounding box center [165, 11] width 18 height 18
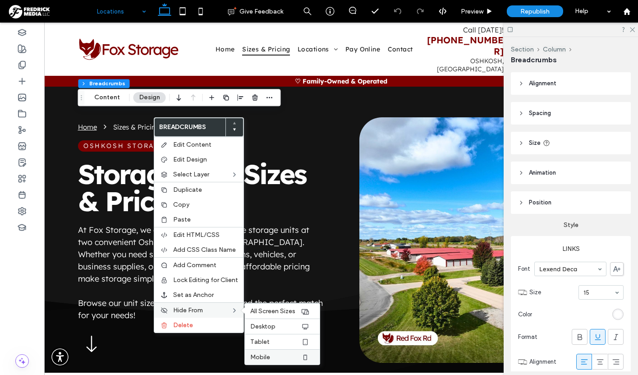
click at [262, 358] on span "Mobile" at bounding box center [260, 357] width 20 height 8
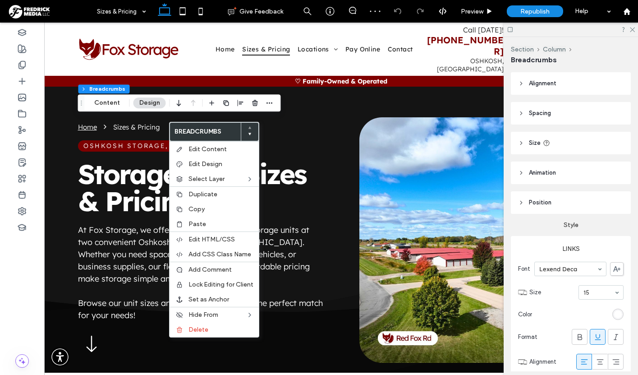
type input "**"
type input "****"
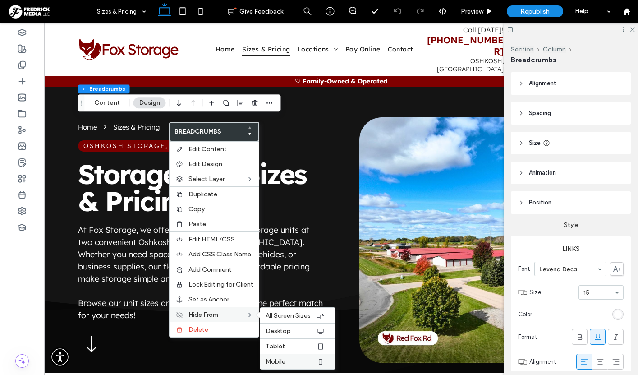
click at [280, 360] on span "Mobile" at bounding box center [276, 362] width 20 height 8
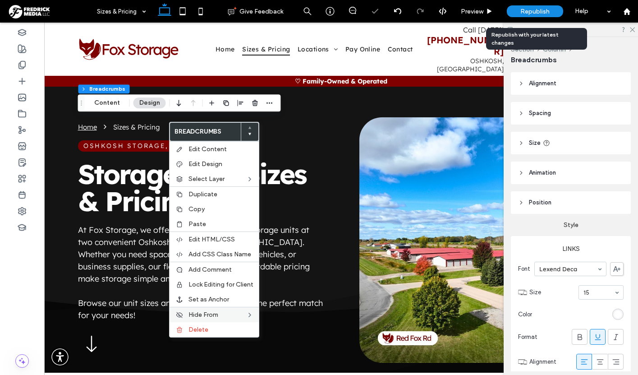
click at [526, 15] on span "Republish" at bounding box center [534, 12] width 29 height 8
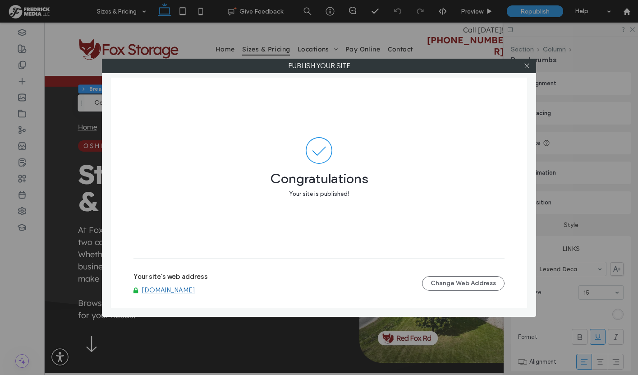
click at [133, 11] on div "Publish your site Congratulations Your site is published! Your site's web addre…" at bounding box center [319, 187] width 638 height 375
click at [527, 67] on icon at bounding box center [527, 65] width 7 height 7
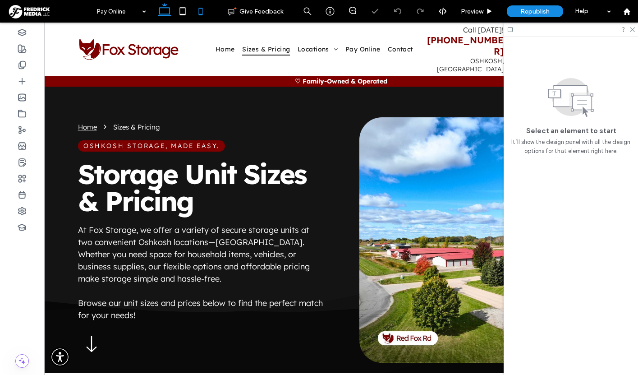
click at [201, 13] on icon at bounding box center [201, 11] width 18 height 18
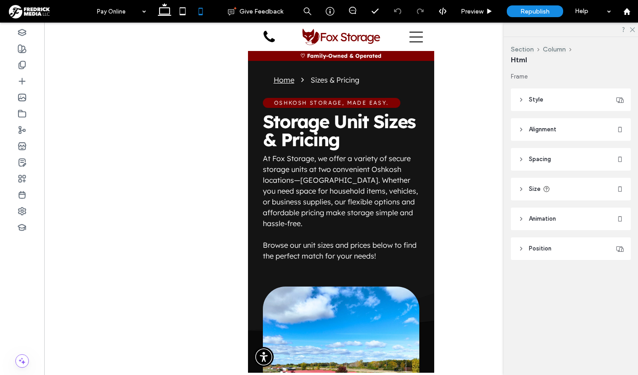
type input "**"
type input "****"
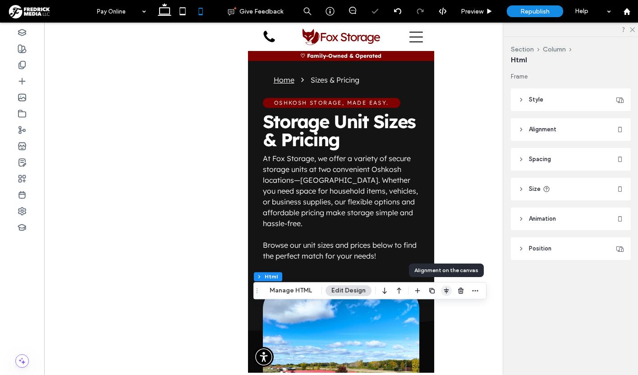
click at [446, 290] on icon "button" at bounding box center [446, 290] width 7 height 7
click at [471, 201] on div at bounding box center [341, 198] width 594 height 350
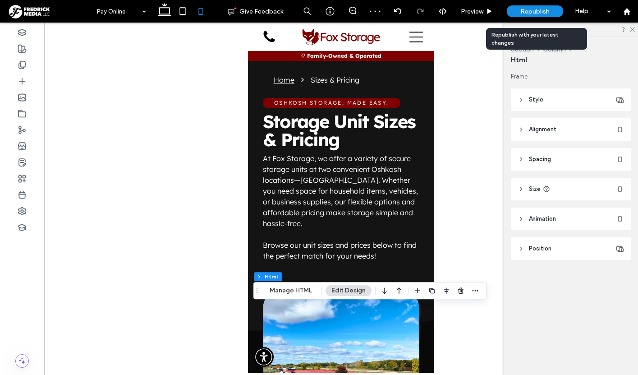
click at [538, 11] on span "Republish" at bounding box center [534, 12] width 29 height 8
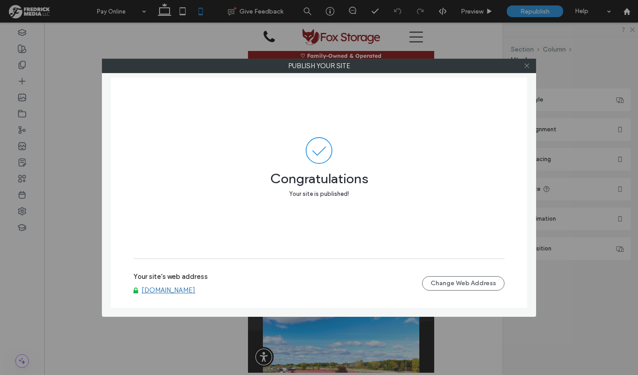
click at [524, 64] on icon at bounding box center [527, 65] width 7 height 7
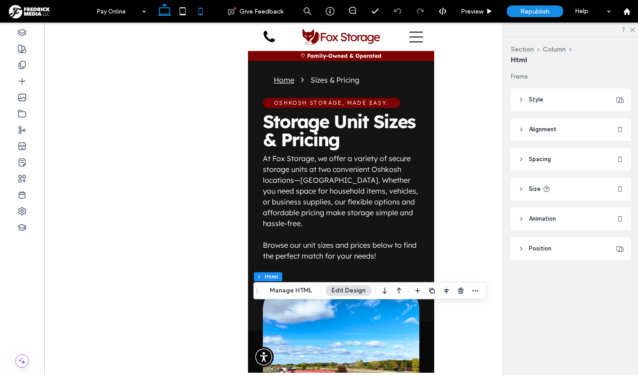
click at [160, 12] on use at bounding box center [165, 9] width 14 height 13
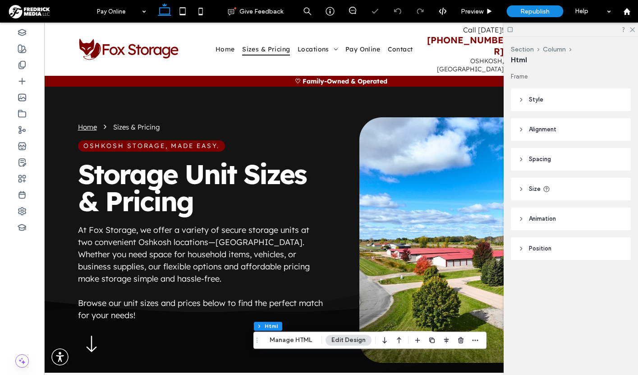
type input "**"
type input "****"
click at [24, 209] on use at bounding box center [21, 210] width 7 height 7
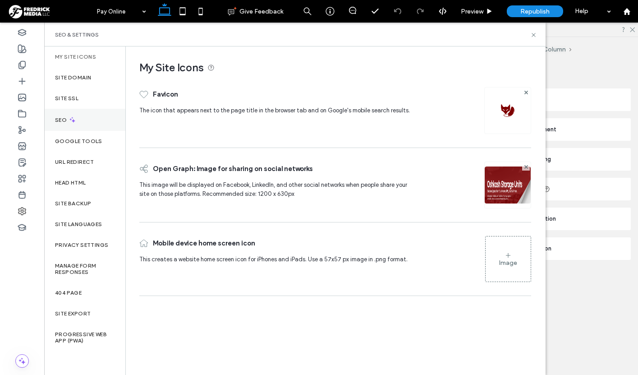
click at [80, 121] on div "SEO" at bounding box center [84, 120] width 81 height 22
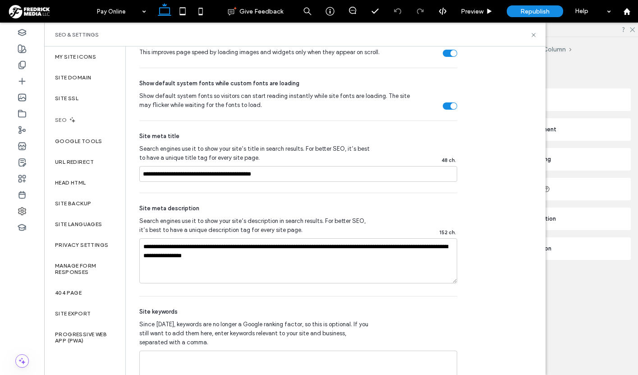
scroll to position [518, 0]
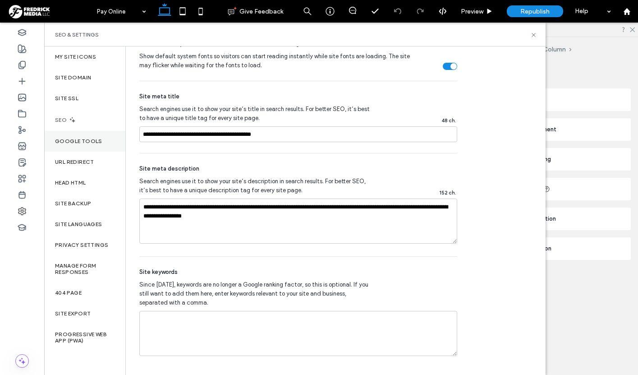
click at [97, 137] on div "Google Tools" at bounding box center [84, 141] width 81 height 21
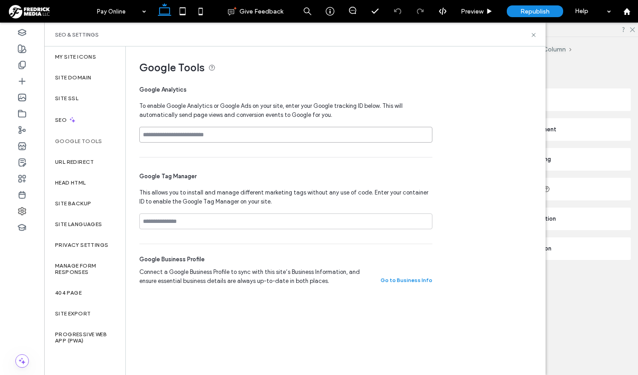
click at [220, 135] on input at bounding box center [285, 135] width 293 height 16
paste input "**********"
type input "**********"
click at [425, 103] on span "To enable Google Analytics or Google Ads on your site, enter your Google tracki…" at bounding box center [285, 110] width 293 height 18
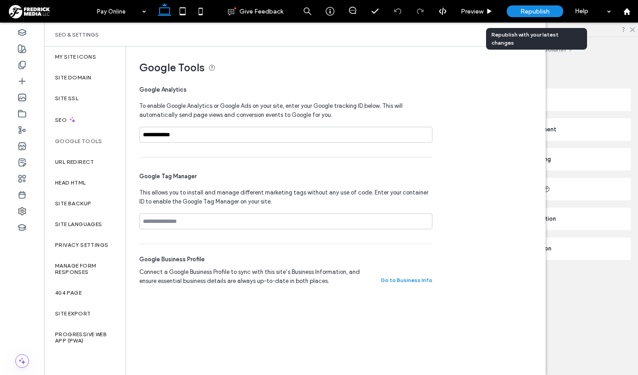
click at [529, 14] on span "Republish" at bounding box center [534, 12] width 29 height 8
